Goal: Navigation & Orientation: Find specific page/section

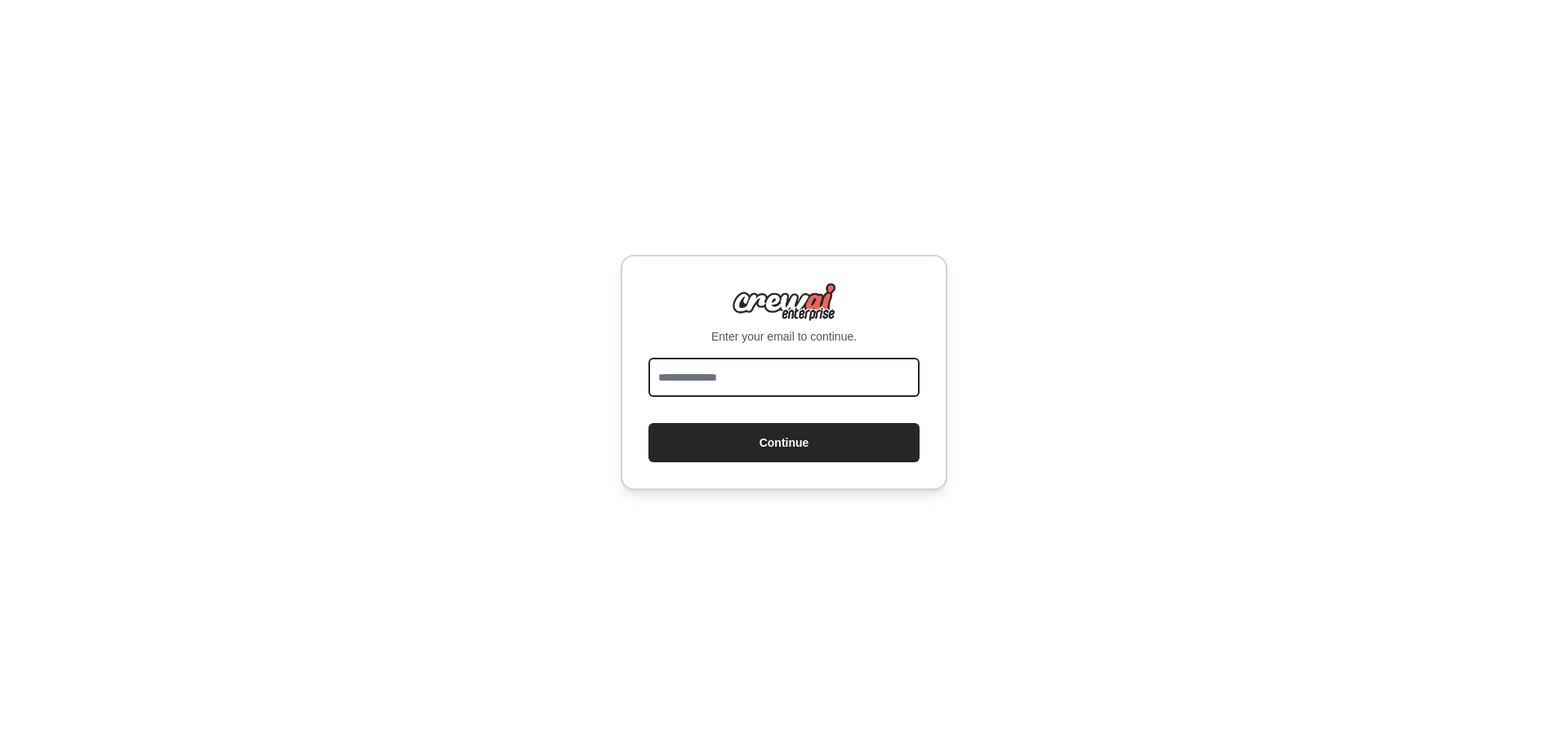
click at [815, 366] on input "email" at bounding box center [784, 377] width 271 height 39
type input "**********"
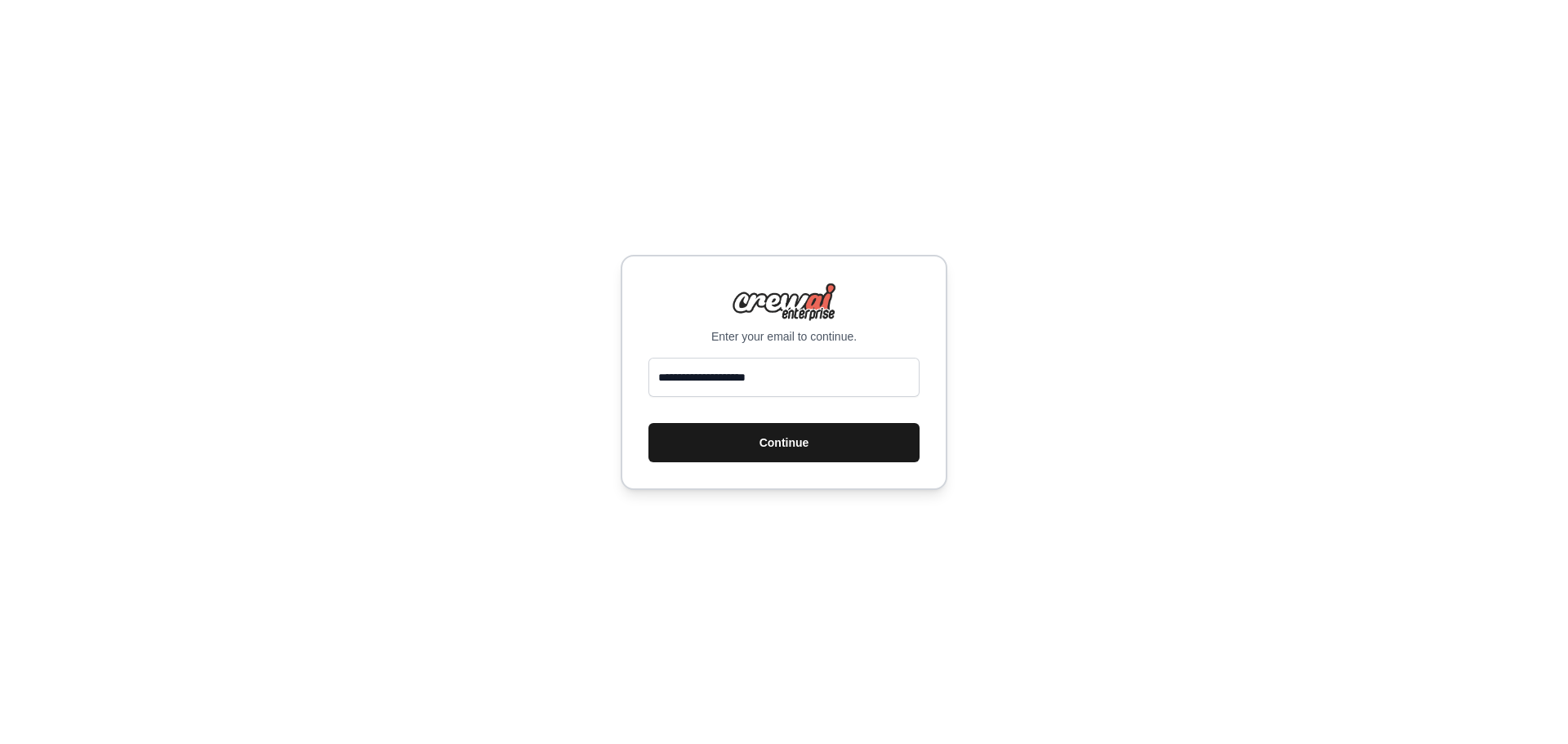
click at [807, 443] on button "Continue" at bounding box center [784, 443] width 271 height 39
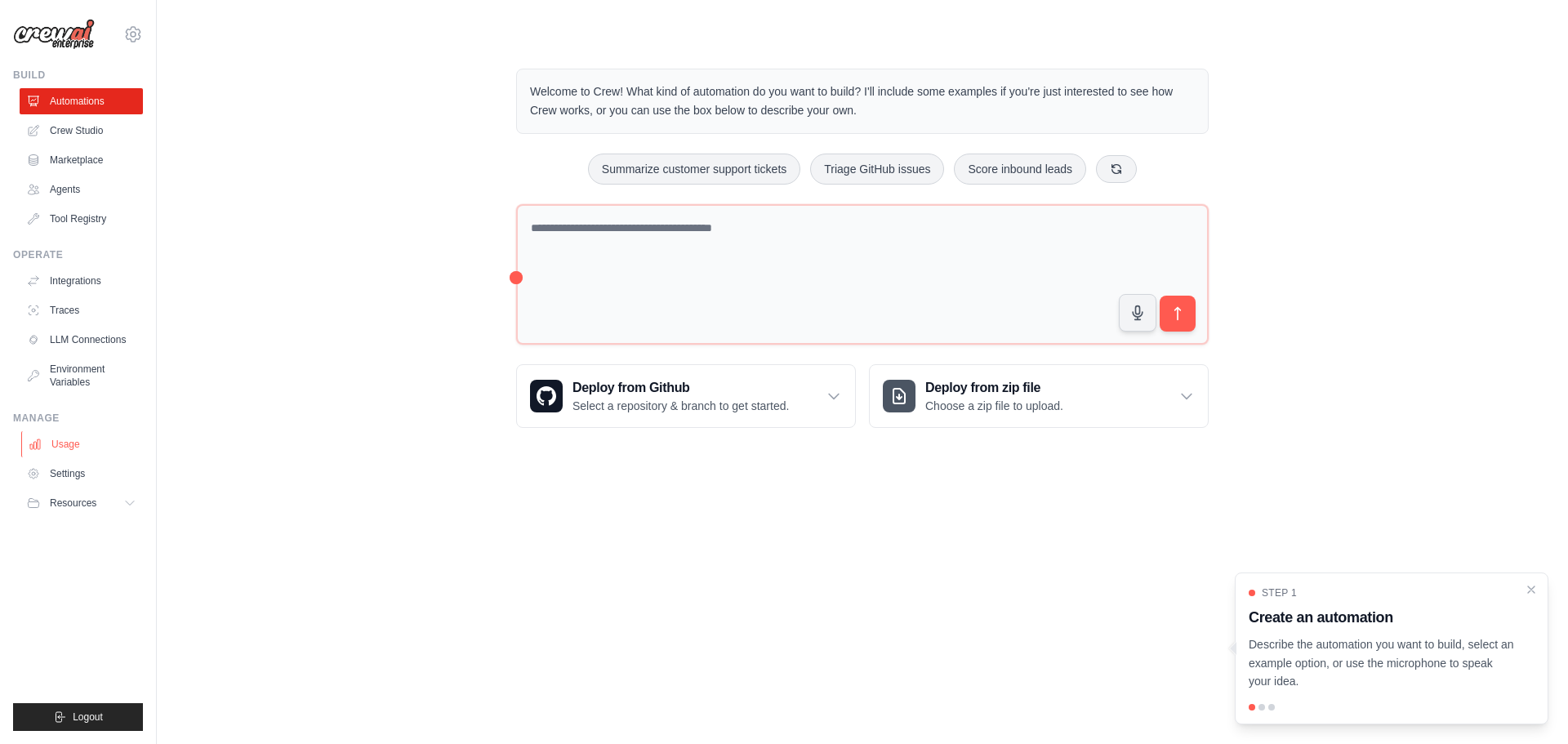
click at [83, 444] on link "Usage" at bounding box center [83, 444] width 124 height 26
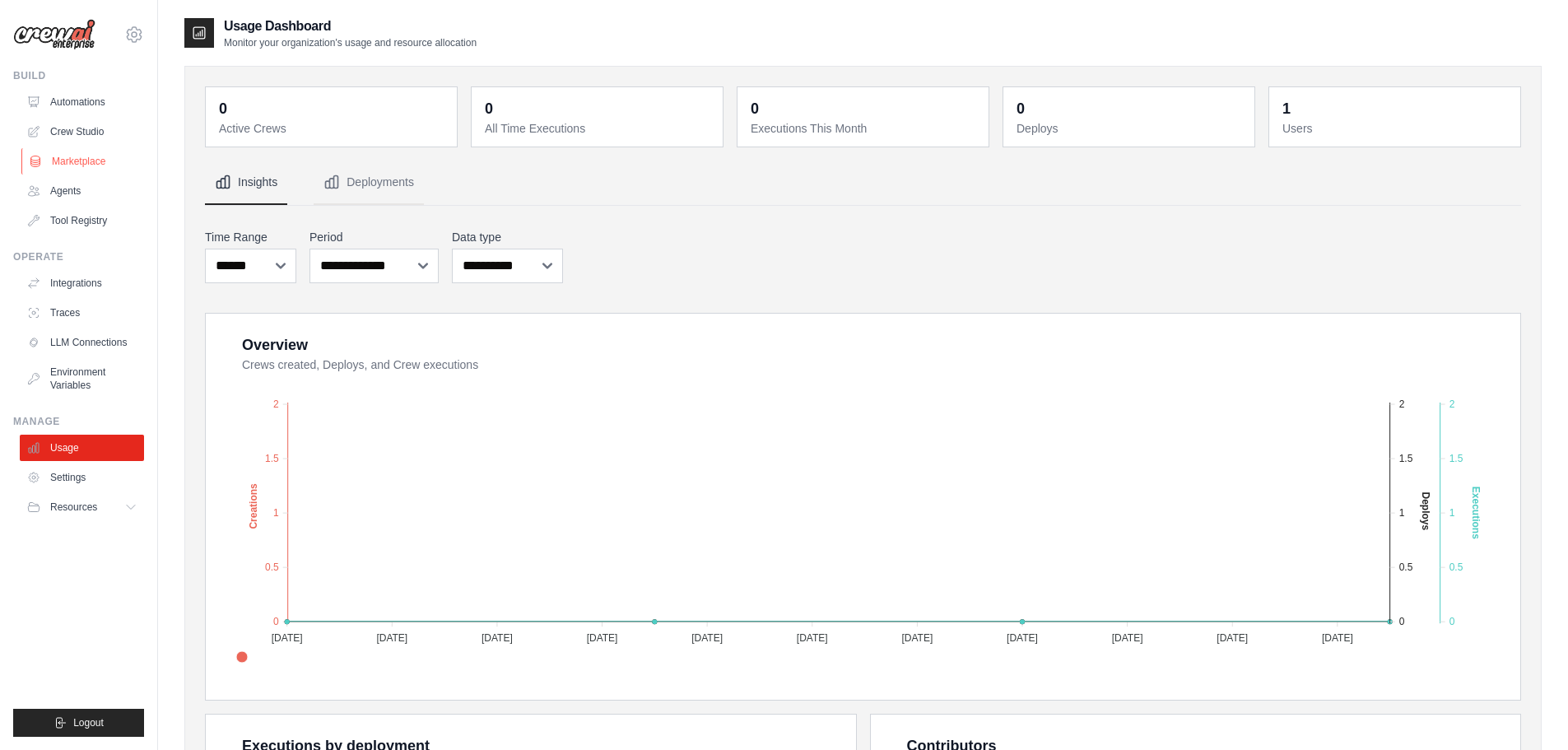
click at [99, 163] on link "Marketplace" at bounding box center [83, 162] width 125 height 26
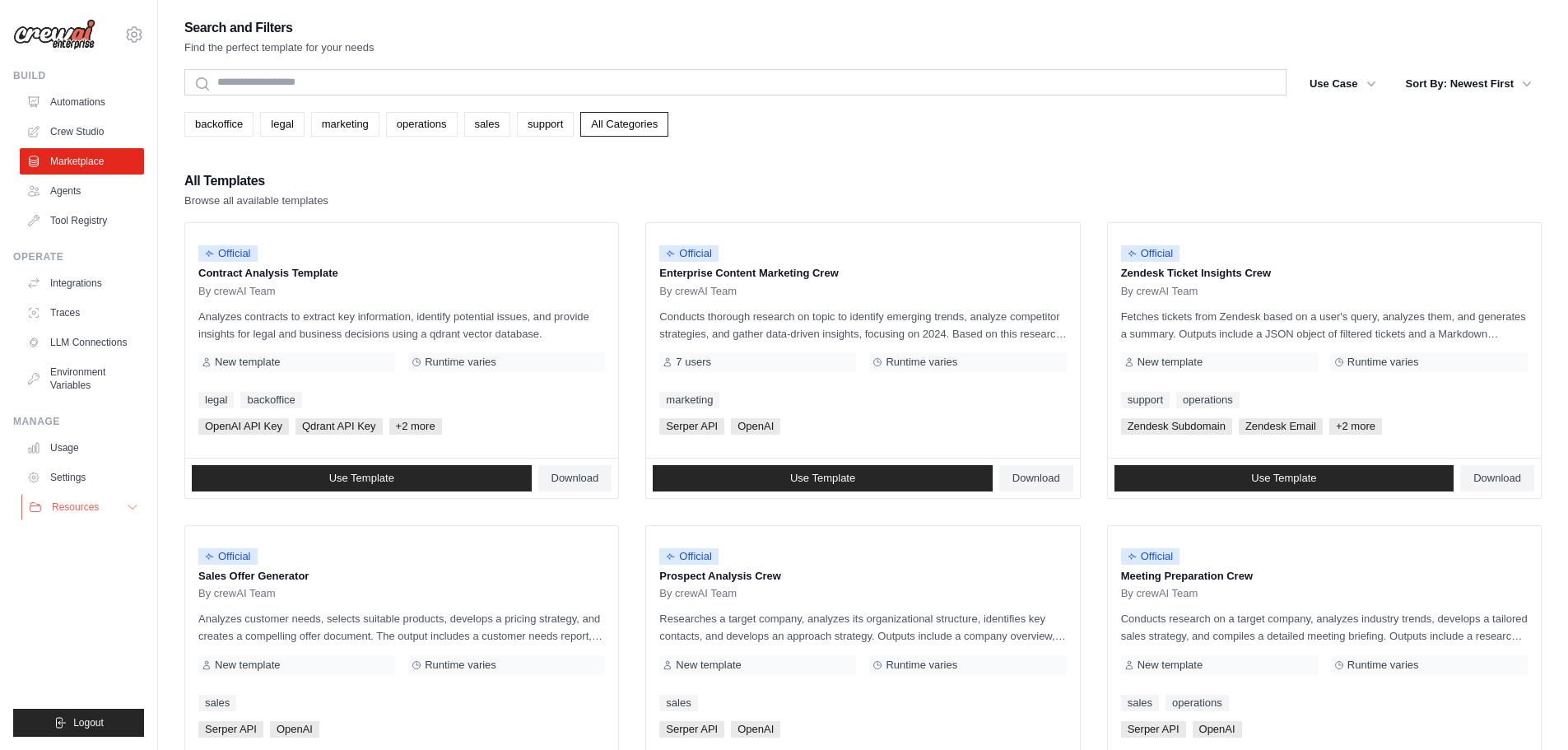
click at [131, 510] on icon at bounding box center [133, 507] width 13 height 13
click at [89, 114] on link "Automations" at bounding box center [83, 102] width 125 height 26
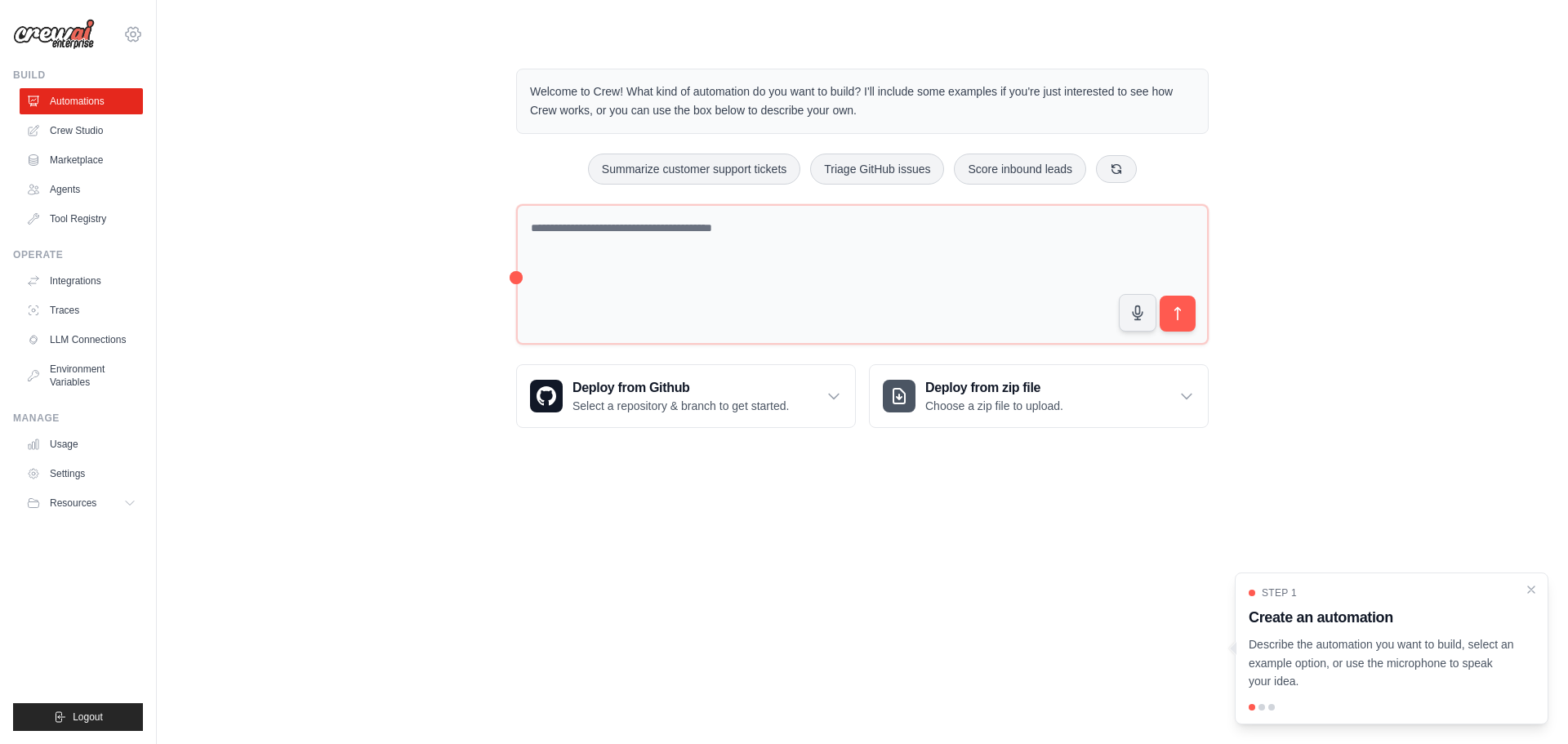
click at [126, 29] on icon at bounding box center [133, 34] width 20 height 20
click at [293, 40] on main "Welcome to Crew! What kind of automation do you want to build? I'll include som…" at bounding box center [863, 235] width 1412 height 471
